Goal: Task Accomplishment & Management: Manage account settings

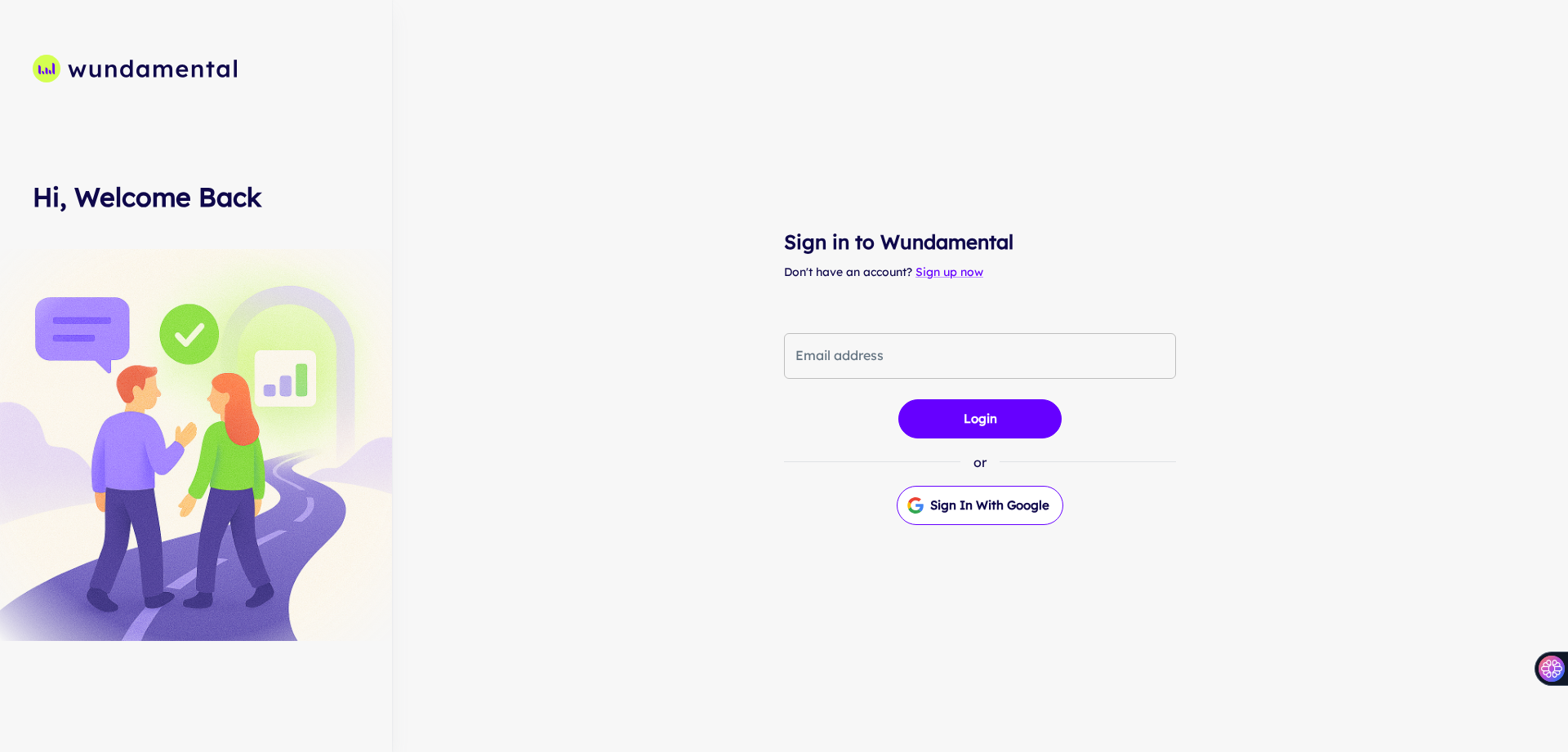
drag, startPoint x: 0, startPoint y: 0, endPoint x: 937, endPoint y: 359, distance: 1003.4
click at [937, 359] on input "Email address" at bounding box center [979, 356] width 392 height 46
type input "**********"
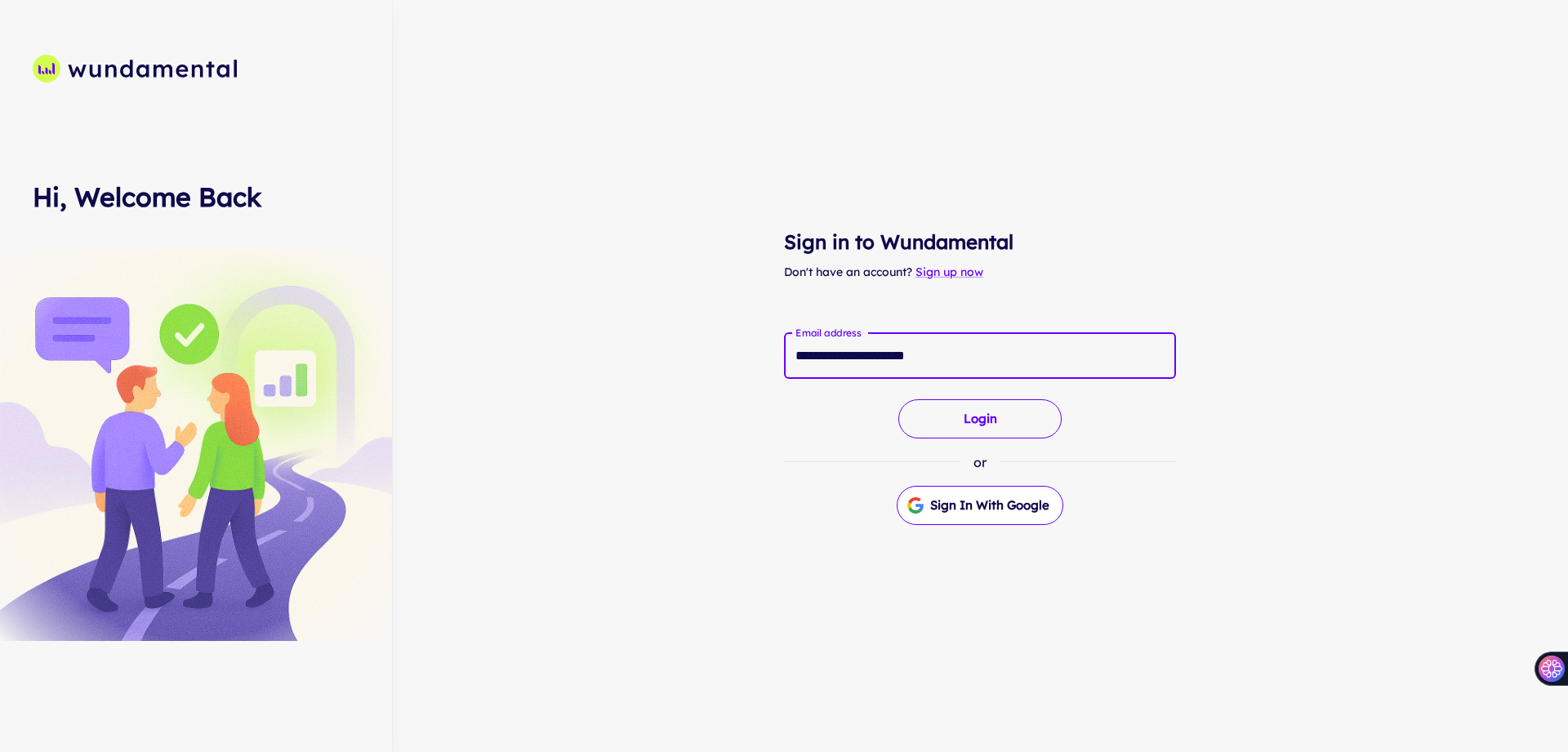
click at [932, 413] on button "Login" at bounding box center [979, 418] width 163 height 39
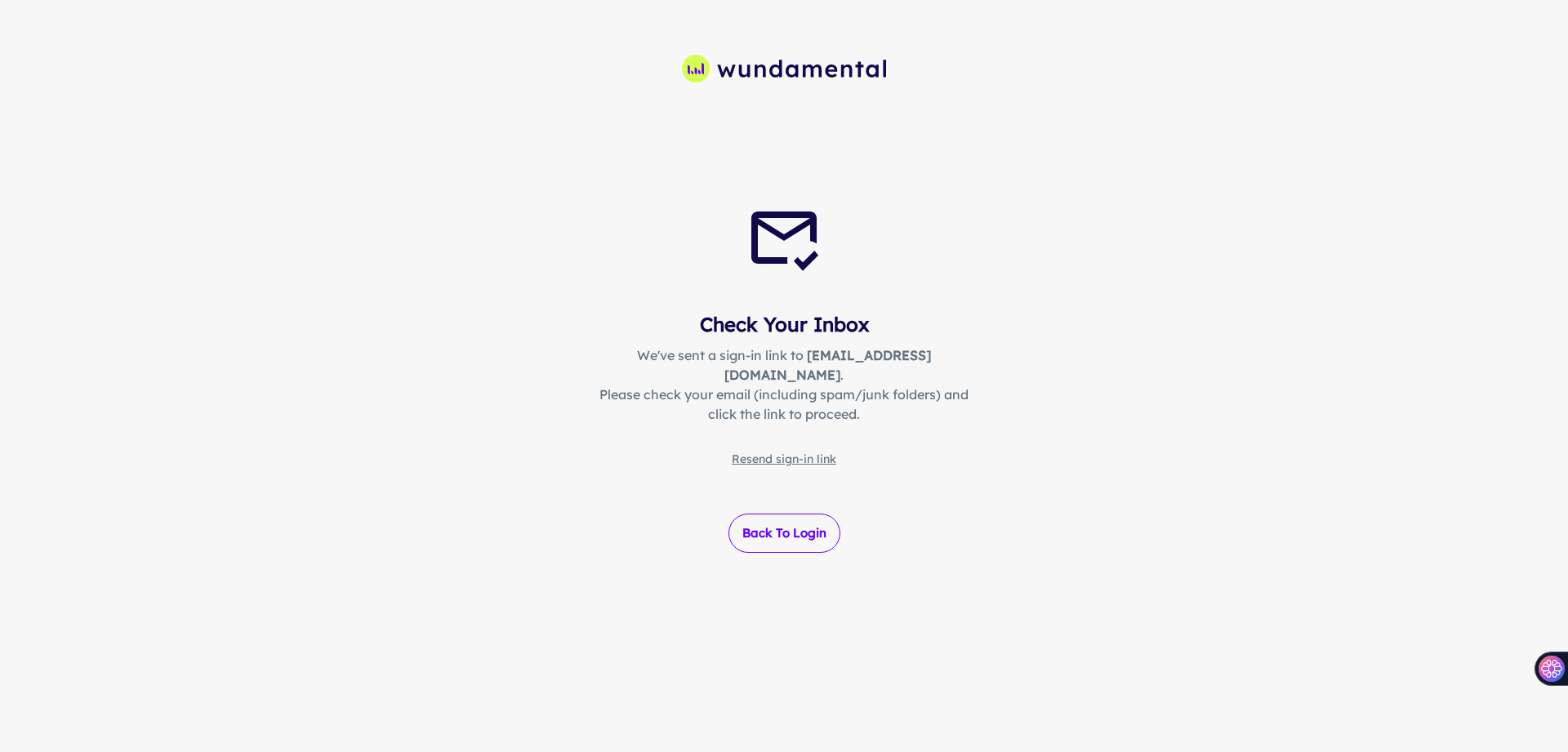
click at [751, 523] on link "Back to Login" at bounding box center [784, 533] width 112 height 39
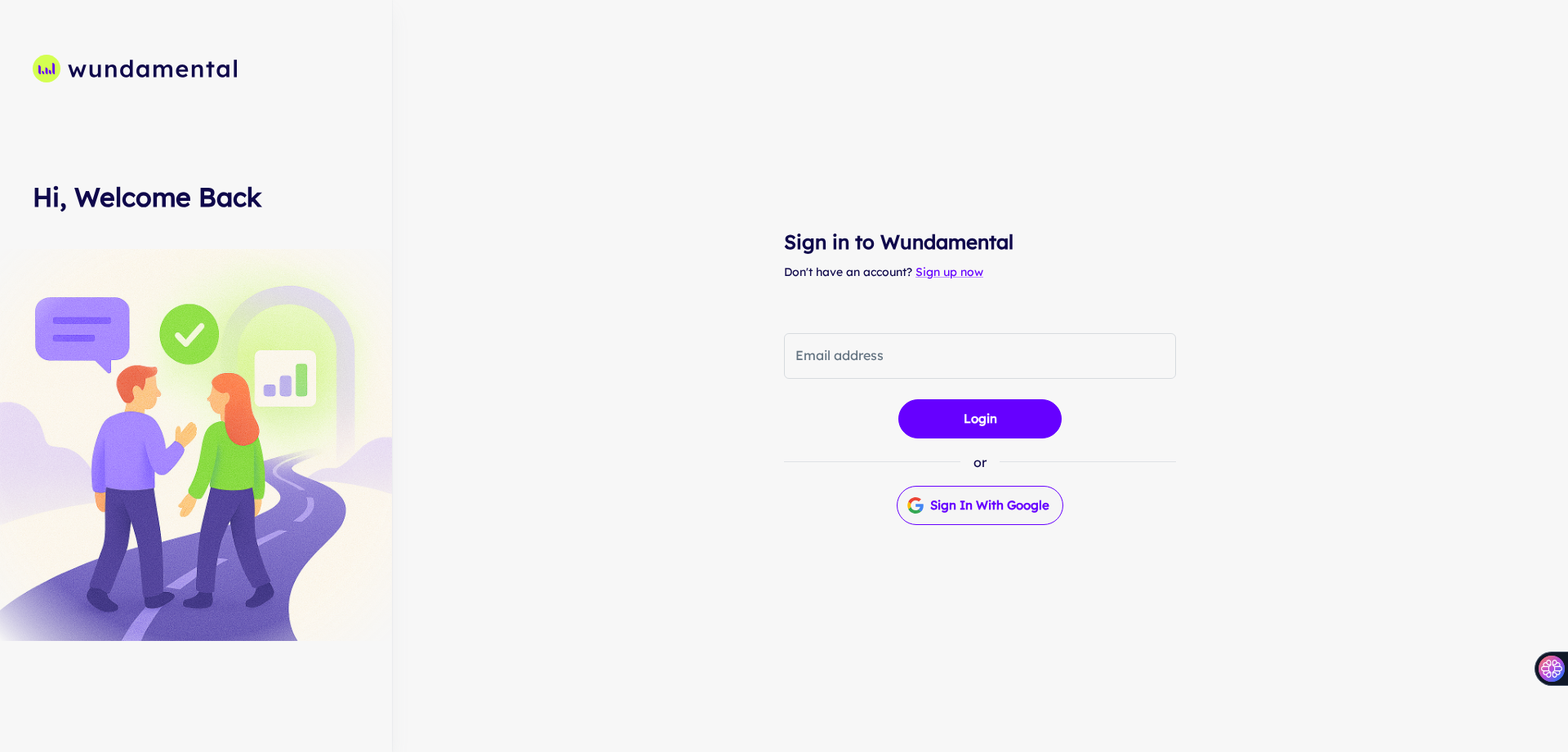
click at [964, 498] on button "Sign in with Google" at bounding box center [980, 505] width 167 height 39
